Goal: Task Accomplishment & Management: Use online tool/utility

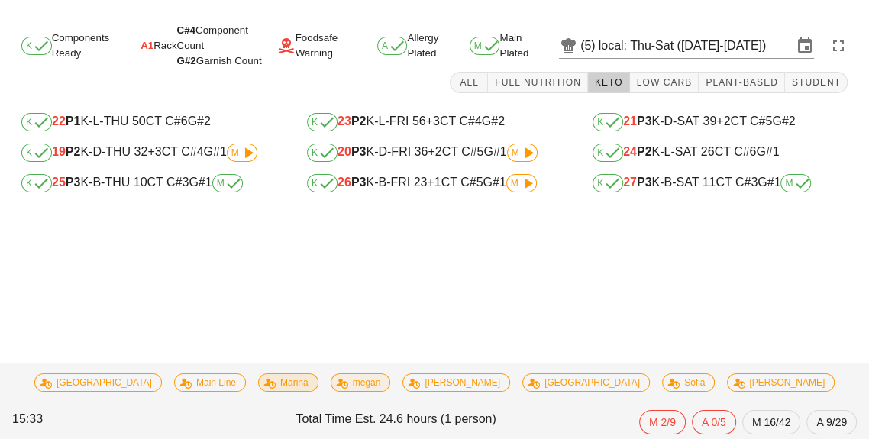
click at [308, 376] on span "Marina" at bounding box center [288, 382] width 40 height 17
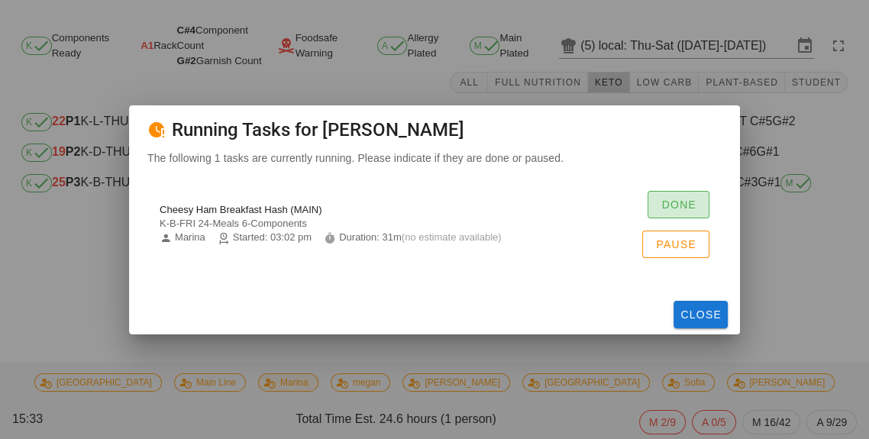
click at [663, 205] on span "Done" at bounding box center [678, 204] width 36 height 12
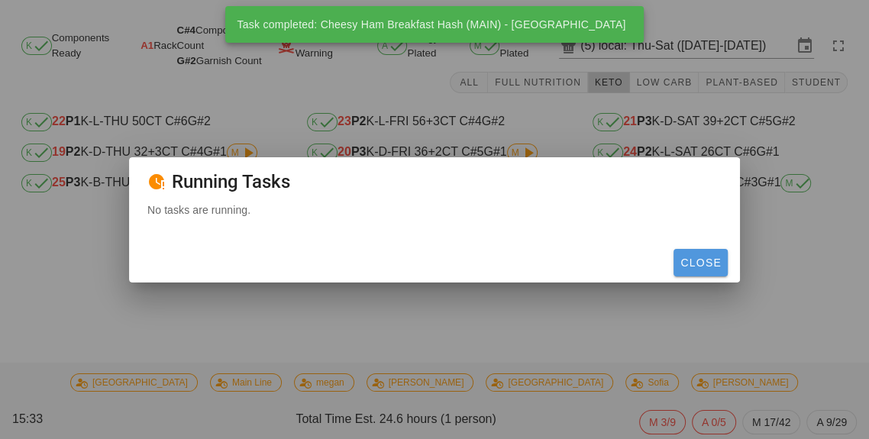
click at [702, 262] on span "Close" at bounding box center [700, 262] width 42 height 12
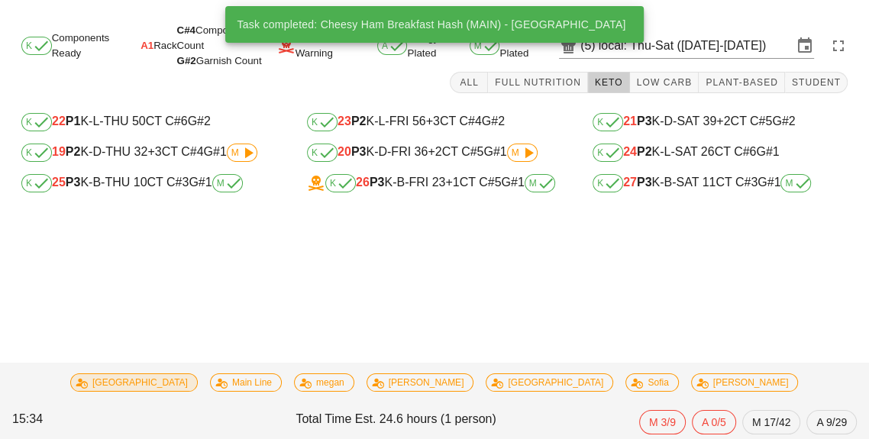
click at [188, 385] on span "[GEOGRAPHIC_DATA]" at bounding box center [134, 382] width 108 height 17
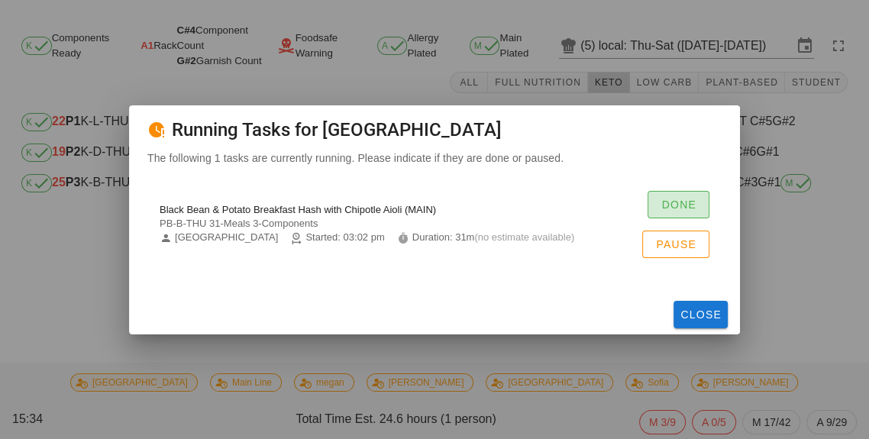
click at [664, 207] on span "Done" at bounding box center [678, 204] width 36 height 12
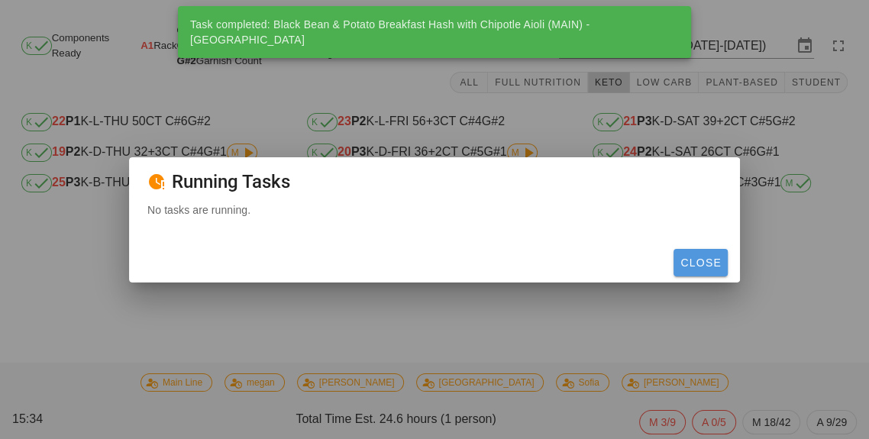
click at [702, 269] on button "Close" at bounding box center [700, 262] width 54 height 27
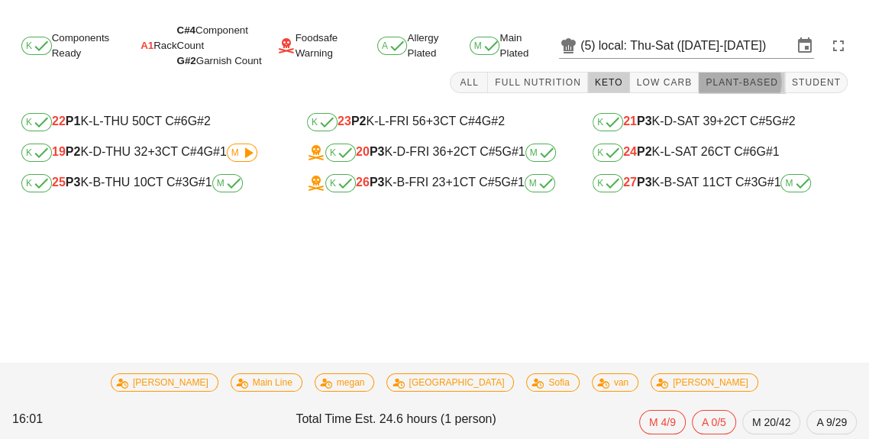
click at [737, 87] on span "Plant-Based" at bounding box center [741, 82] width 73 height 11
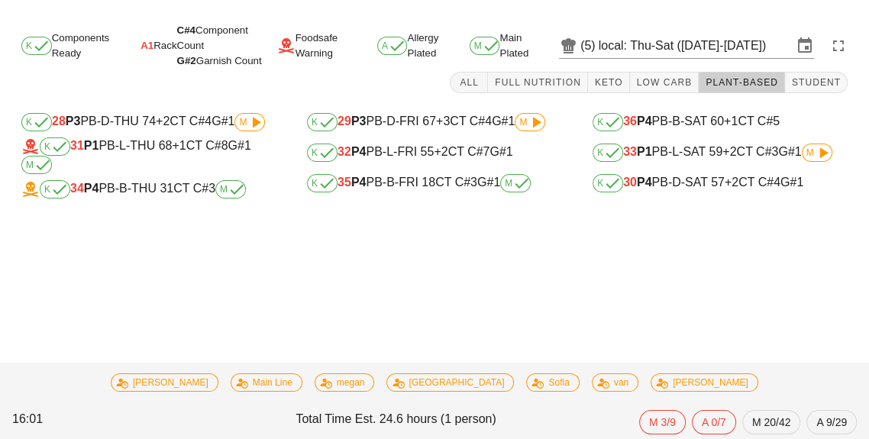
click at [228, 191] on span "M" at bounding box center [230, 189] width 21 height 9
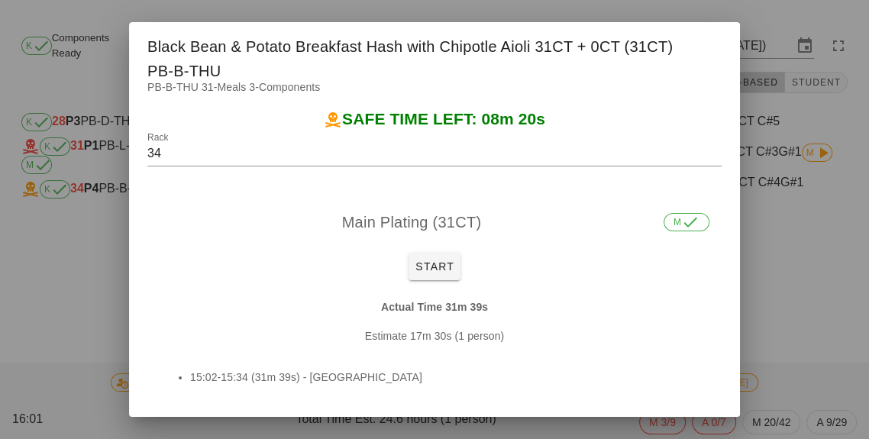
click at [776, 195] on div at bounding box center [434, 219] width 869 height 439
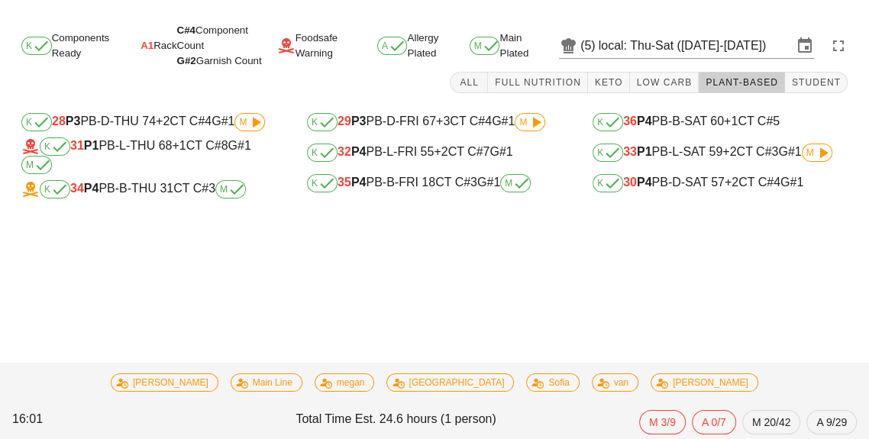
click at [232, 198] on span "M" at bounding box center [230, 189] width 31 height 18
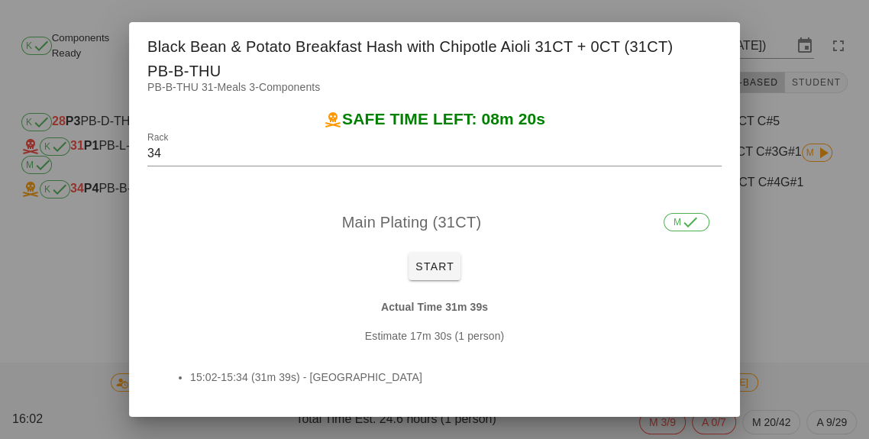
click at [788, 302] on div at bounding box center [434, 219] width 869 height 439
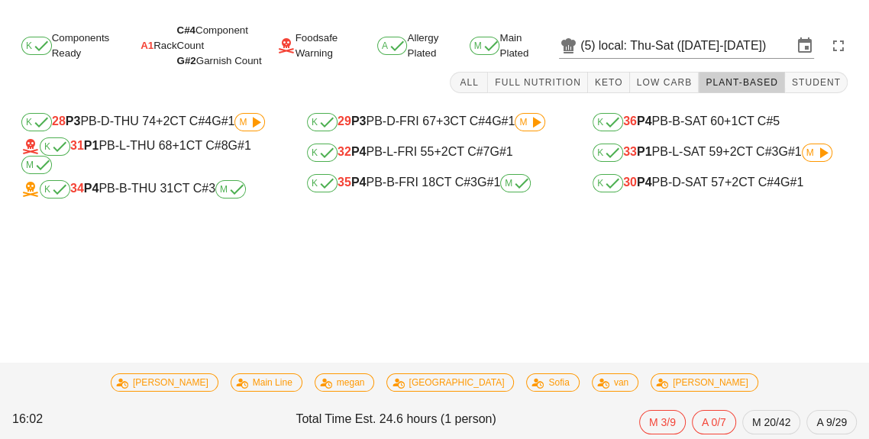
click at [679, 115] on div "K 36 P4 PB-B-SAT 60 +1 CT C#5" at bounding box center [719, 122] width 255 height 18
type input "36"
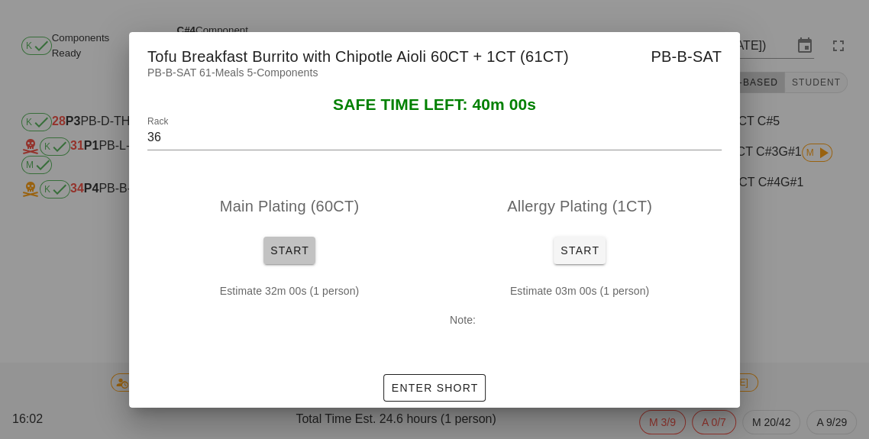
click at [287, 249] on span "Start" at bounding box center [289, 250] width 40 height 12
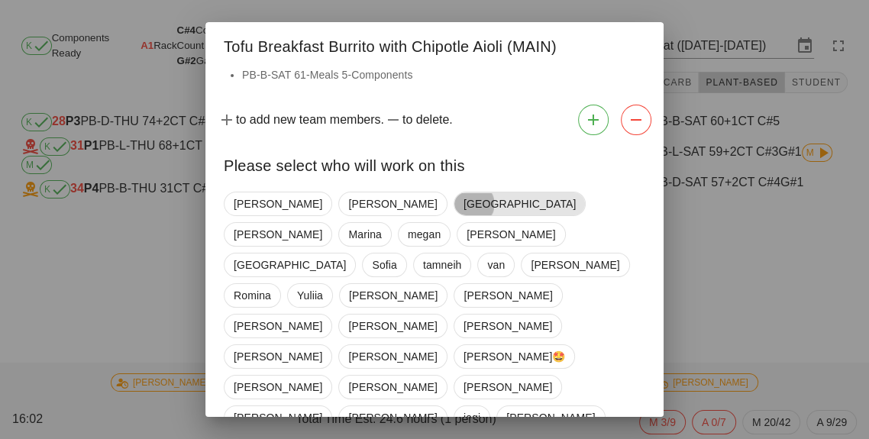
click at [463, 198] on span "[GEOGRAPHIC_DATA]" at bounding box center [519, 203] width 112 height 23
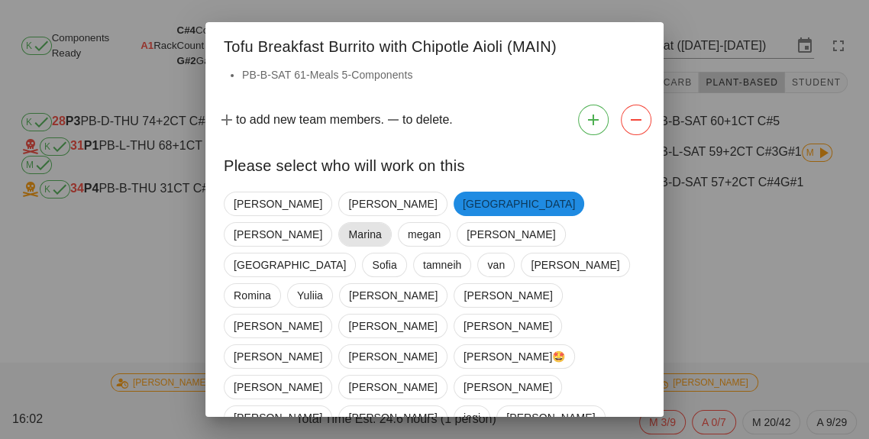
click at [391, 222] on span "Marina" at bounding box center [364, 234] width 53 height 24
click at [380, 222] on span "Marina" at bounding box center [363, 234] width 33 height 24
click at [423, 253] on span "tamneih" at bounding box center [442, 264] width 39 height 23
click at [350, 417] on div at bounding box center [434, 219] width 869 height 439
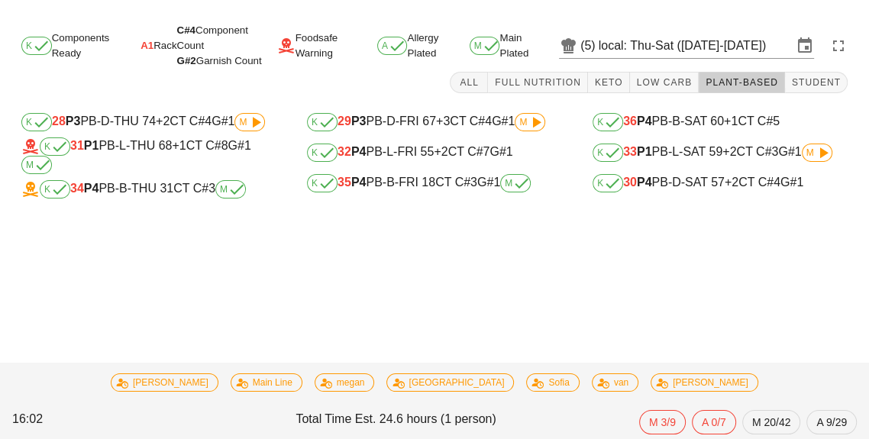
click at [696, 129] on div "K 36 P4 PB-B-SAT 60 +1 CT C#5" at bounding box center [719, 122] width 255 height 18
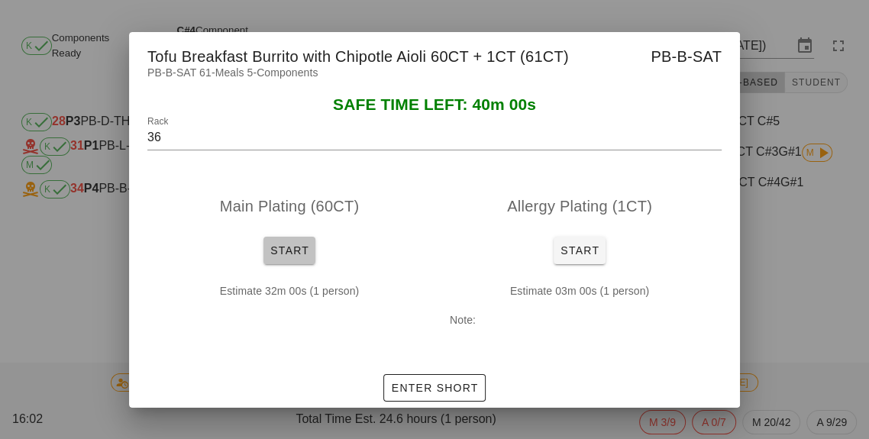
click at [274, 256] on span "Start" at bounding box center [289, 250] width 40 height 12
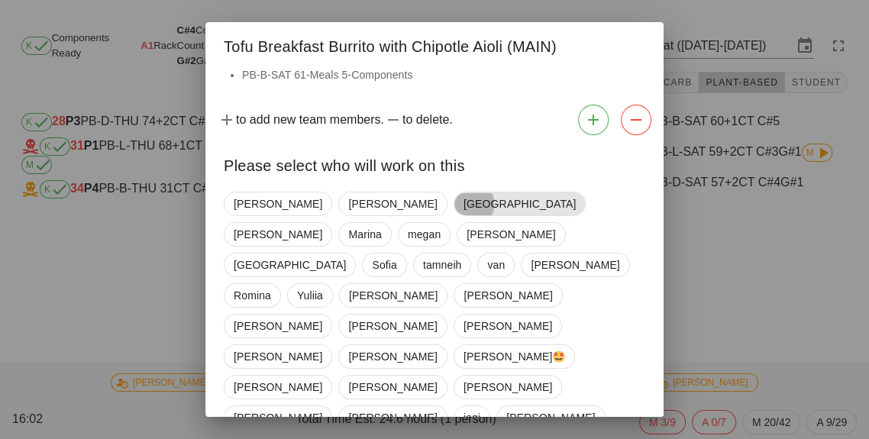
click at [463, 198] on span "[GEOGRAPHIC_DATA]" at bounding box center [519, 203] width 112 height 23
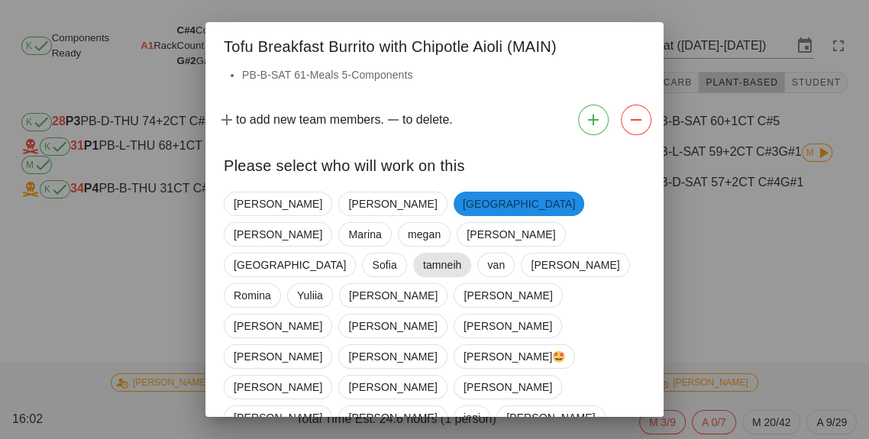
click at [423, 253] on span "tamneih" at bounding box center [442, 264] width 39 height 23
